Goal: Find specific page/section: Find specific page/section

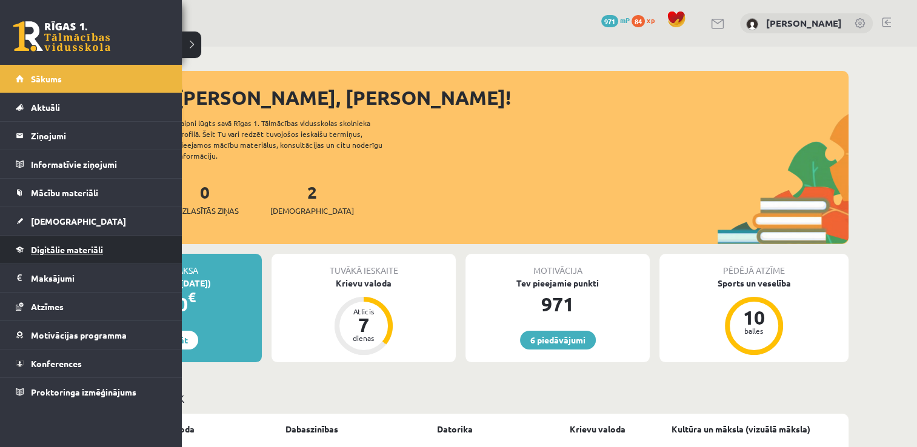
click at [85, 249] on span "Digitālie materiāli" at bounding box center [67, 249] width 72 height 11
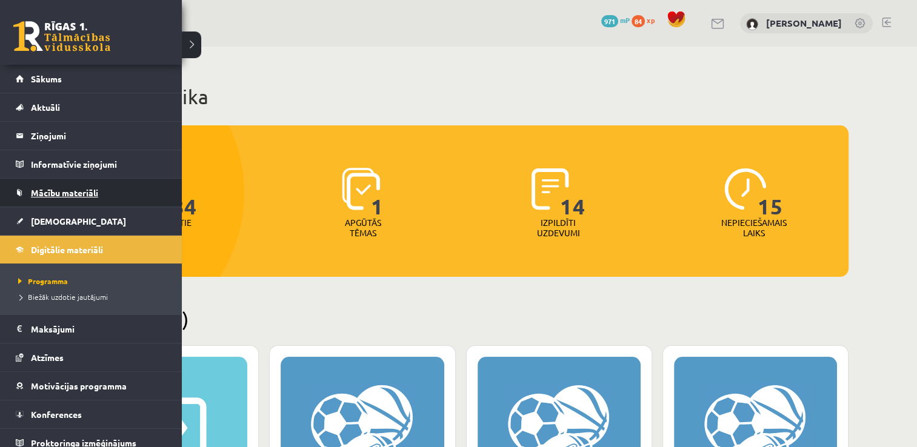
click at [78, 196] on span "Mācību materiāli" at bounding box center [64, 192] width 67 height 11
